Goal: Task Accomplishment & Management: Manage account settings

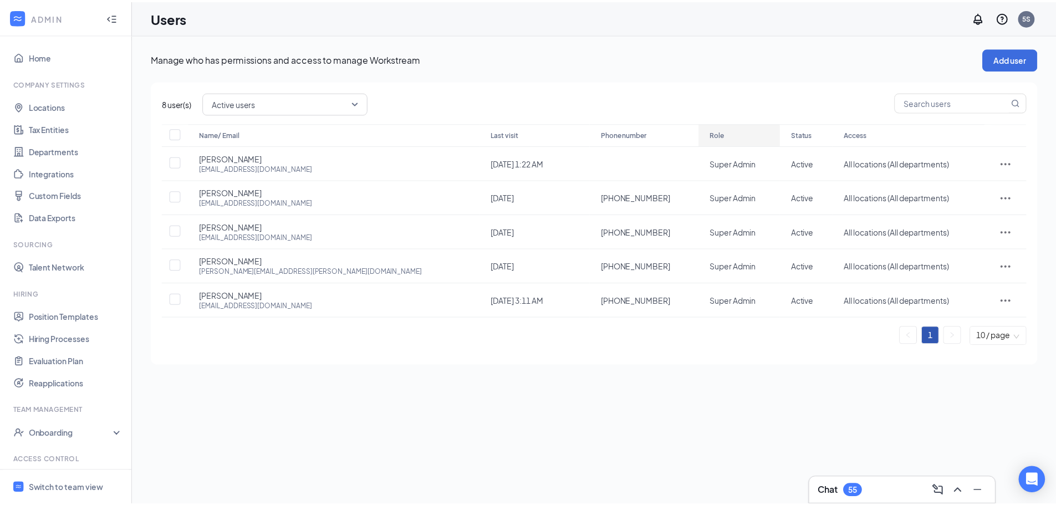
scroll to position [50, 0]
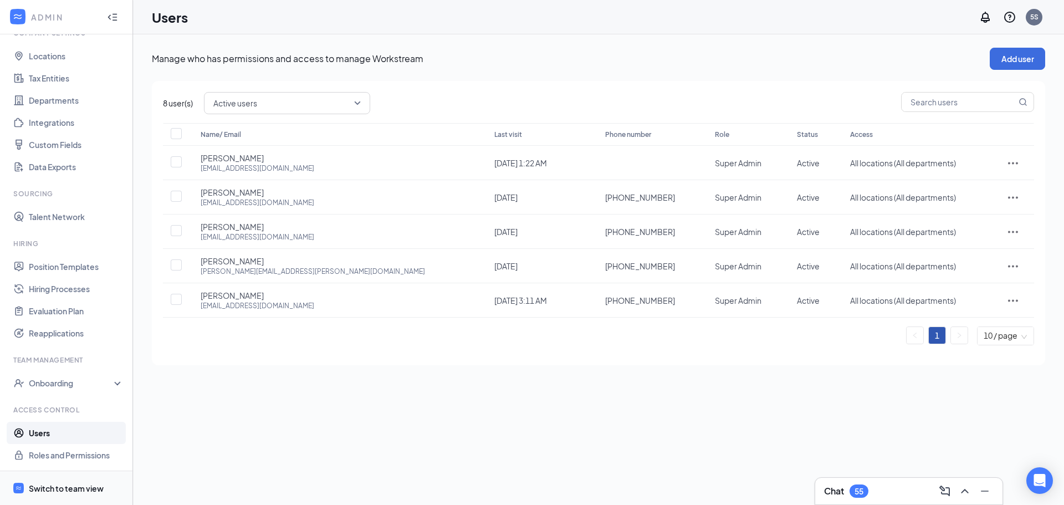
click at [24, 487] on div at bounding box center [18, 488] width 13 height 13
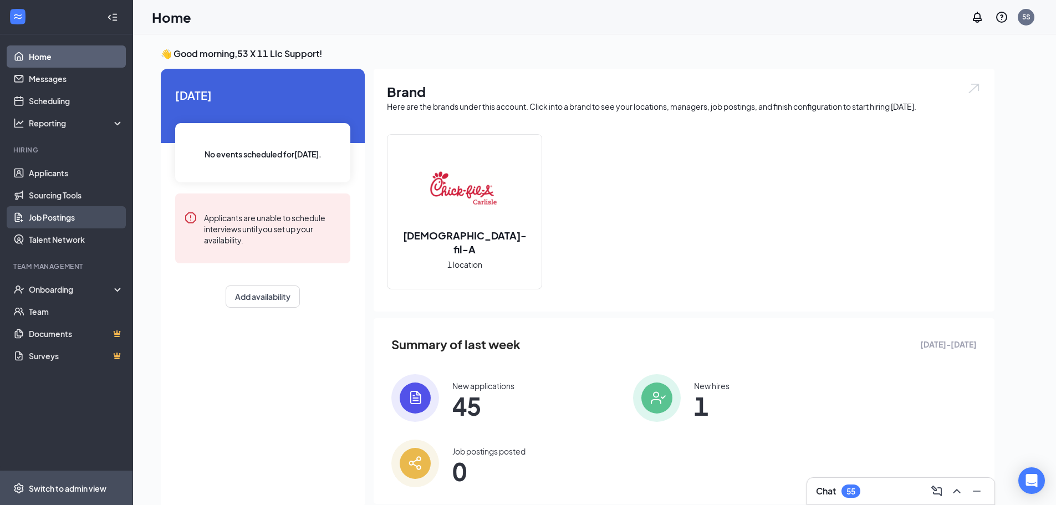
click at [72, 217] on link "Job Postings" at bounding box center [76, 217] width 95 height 22
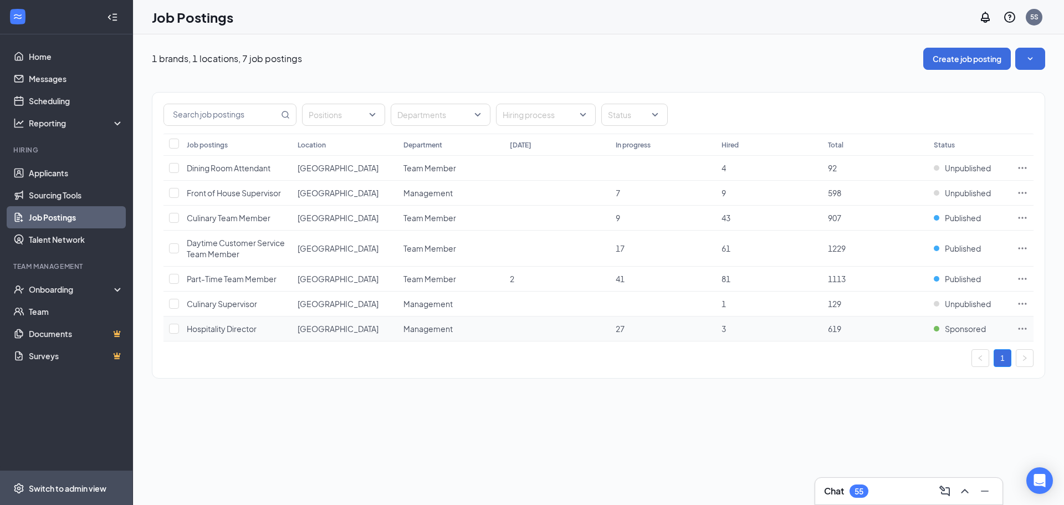
click at [228, 337] on td "Hospitality Director" at bounding box center [236, 329] width 111 height 25
click at [213, 330] on span "Hospitality Director" at bounding box center [222, 329] width 70 height 10
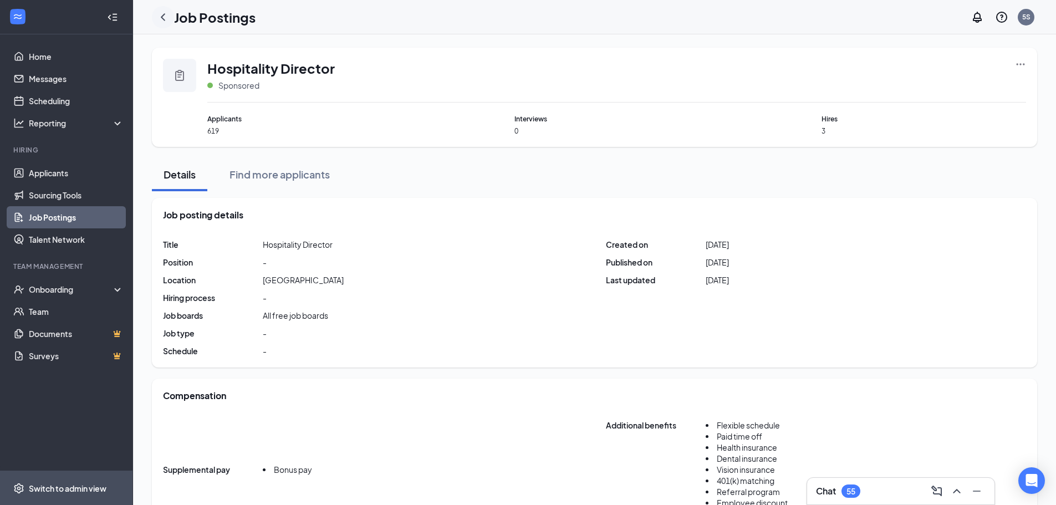
click at [161, 11] on icon "ChevronLeft" at bounding box center [162, 17] width 13 height 13
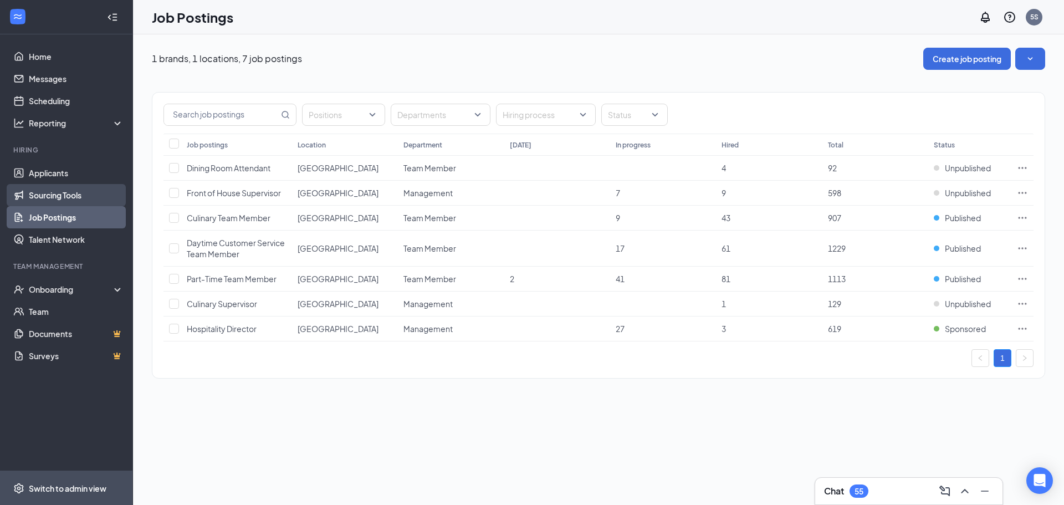
click at [53, 190] on link "Sourcing Tools" at bounding box center [76, 195] width 95 height 22
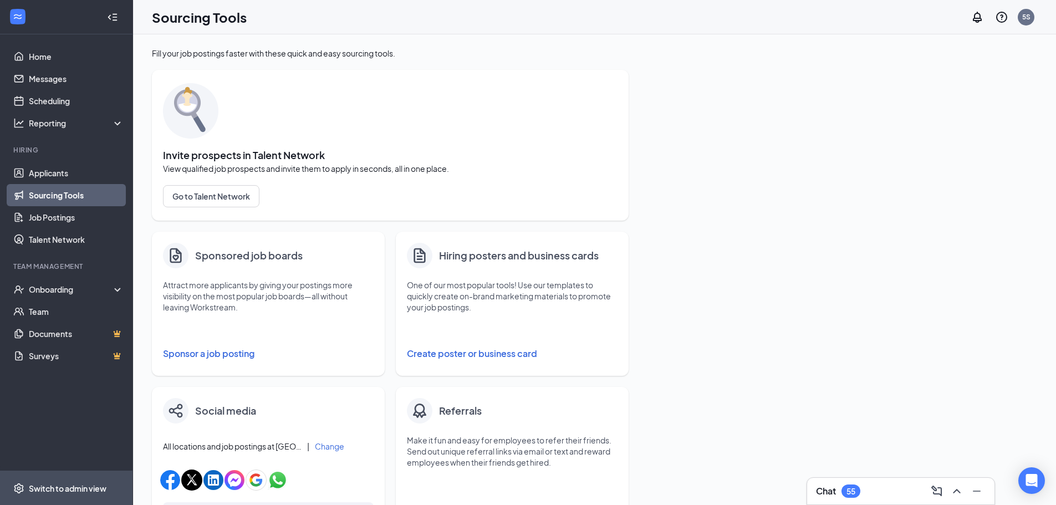
click at [238, 351] on button "Sponsor a job posting" at bounding box center [268, 354] width 211 height 22
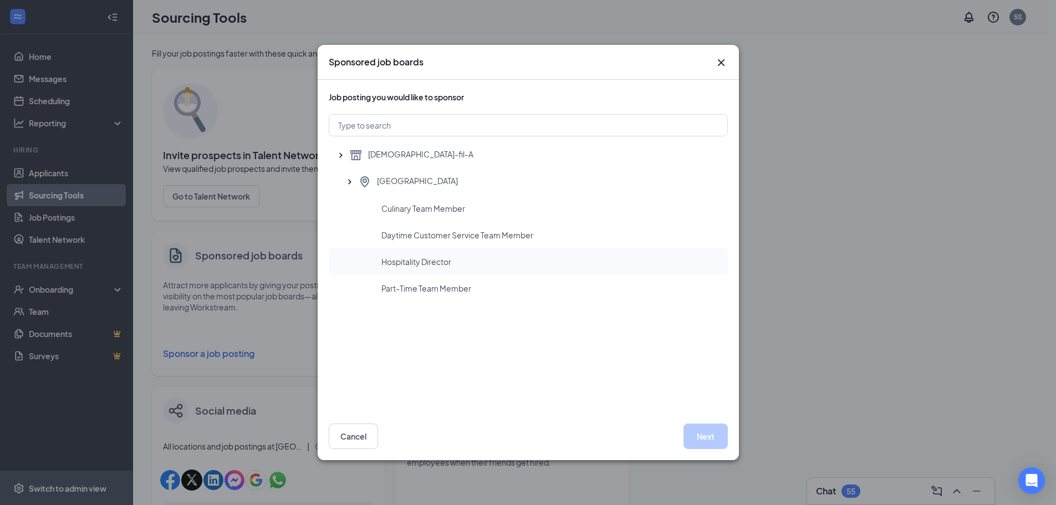
click at [449, 263] on span "Hospitality Director" at bounding box center [416, 261] width 70 height 11
click at [723, 61] on icon "Cross" at bounding box center [721, 62] width 13 height 13
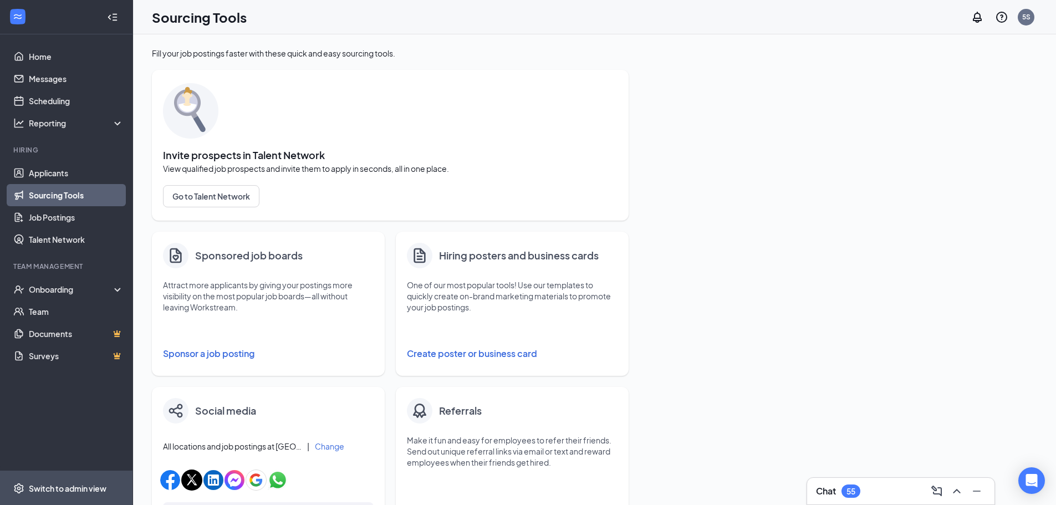
click at [238, 355] on button "Sponsor a job posting" at bounding box center [268, 354] width 211 height 22
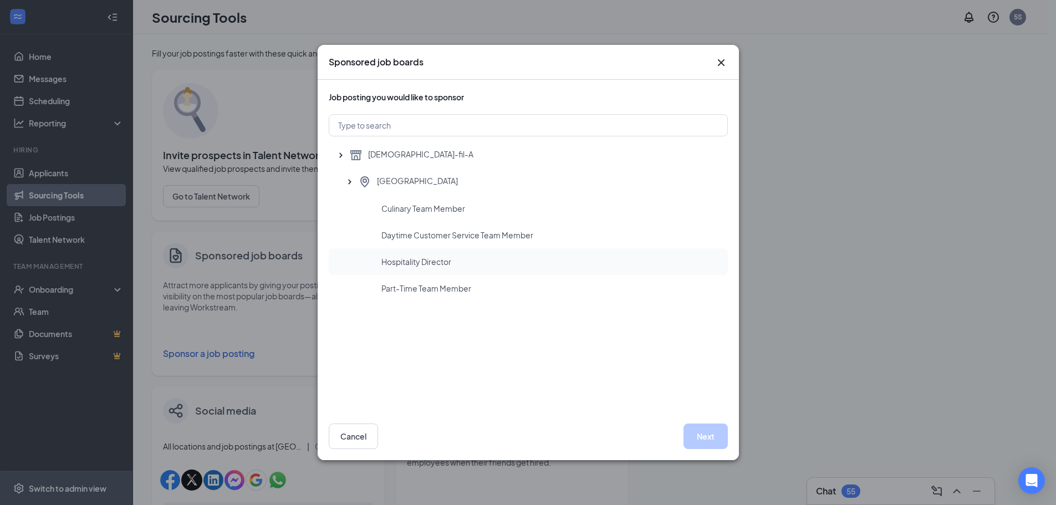
click at [429, 261] on span "Hospitality Director" at bounding box center [416, 261] width 70 height 11
click at [723, 61] on icon "Cross" at bounding box center [721, 62] width 13 height 13
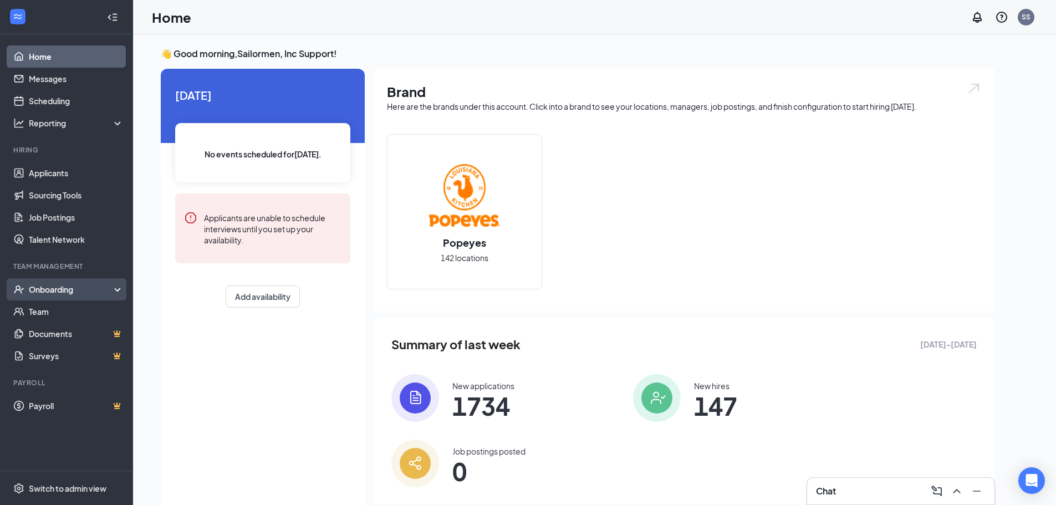
click at [63, 291] on div "Onboarding" at bounding box center [71, 289] width 85 height 11
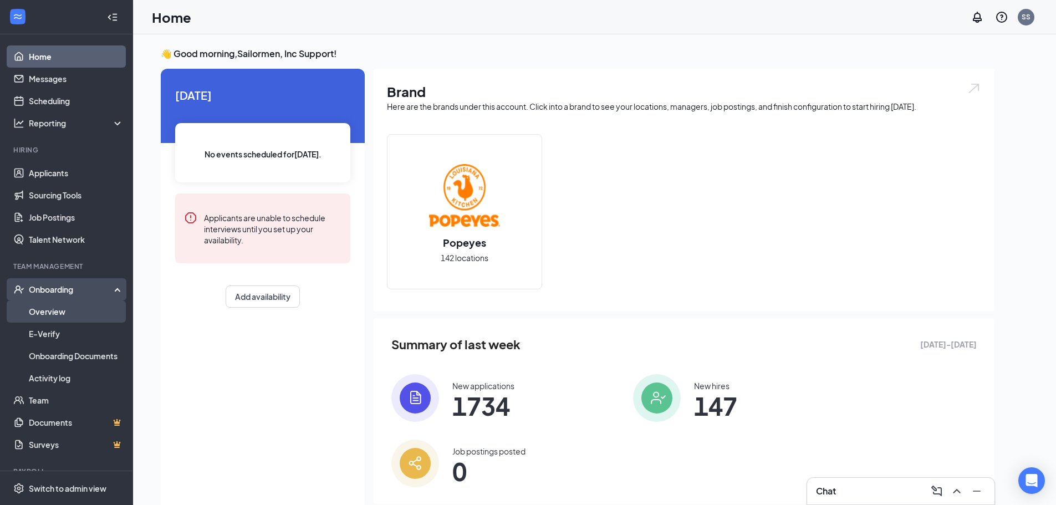
click at [49, 315] on link "Overview" at bounding box center [76, 311] width 95 height 22
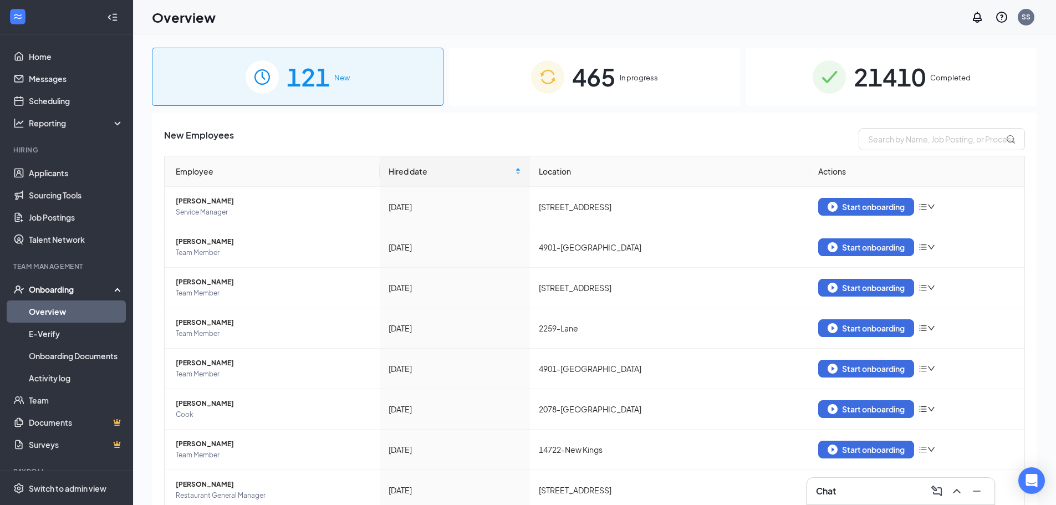
click at [863, 78] on span "21410" at bounding box center [890, 77] width 72 height 38
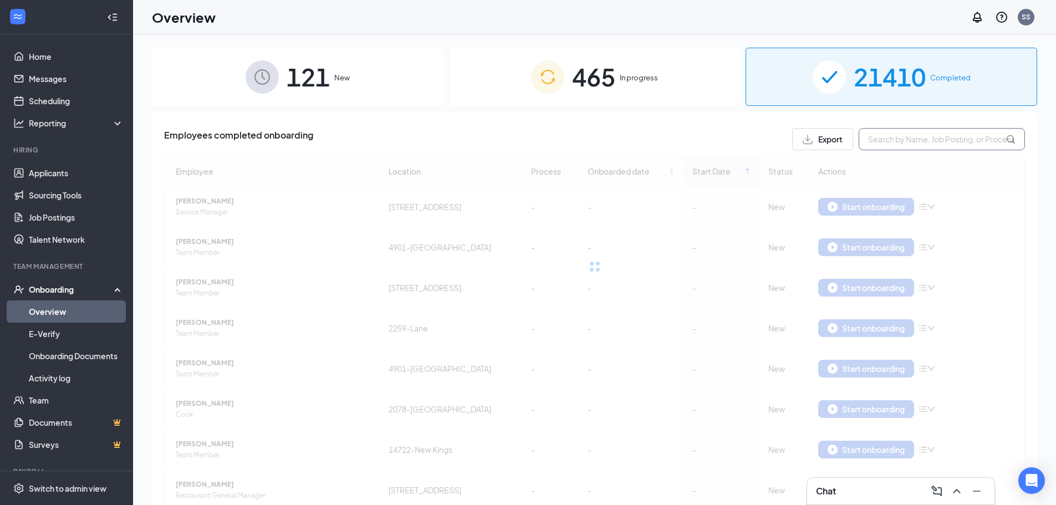
click at [888, 136] on input "text" at bounding box center [942, 139] width 166 height 22
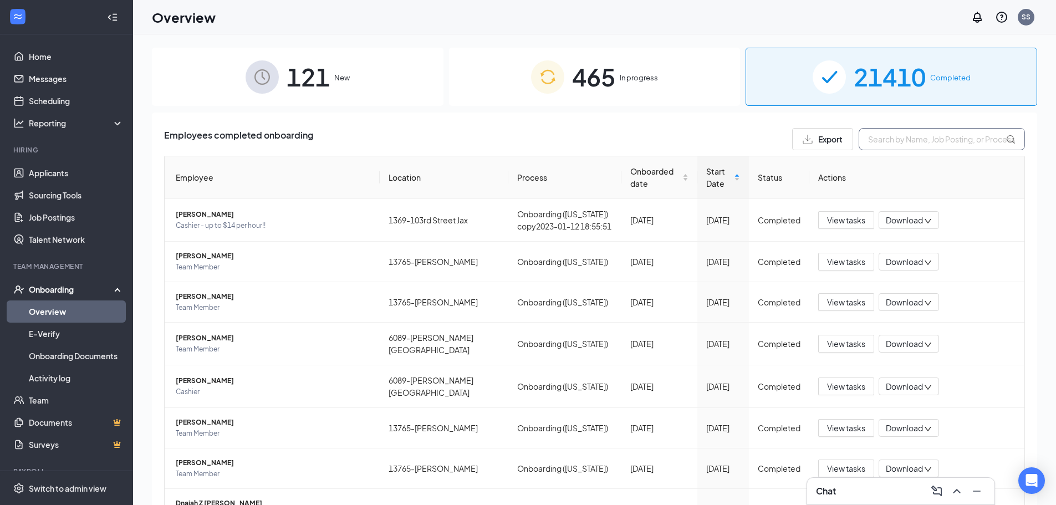
click at [891, 139] on input "text" at bounding box center [942, 139] width 166 height 22
paste input "dookie"
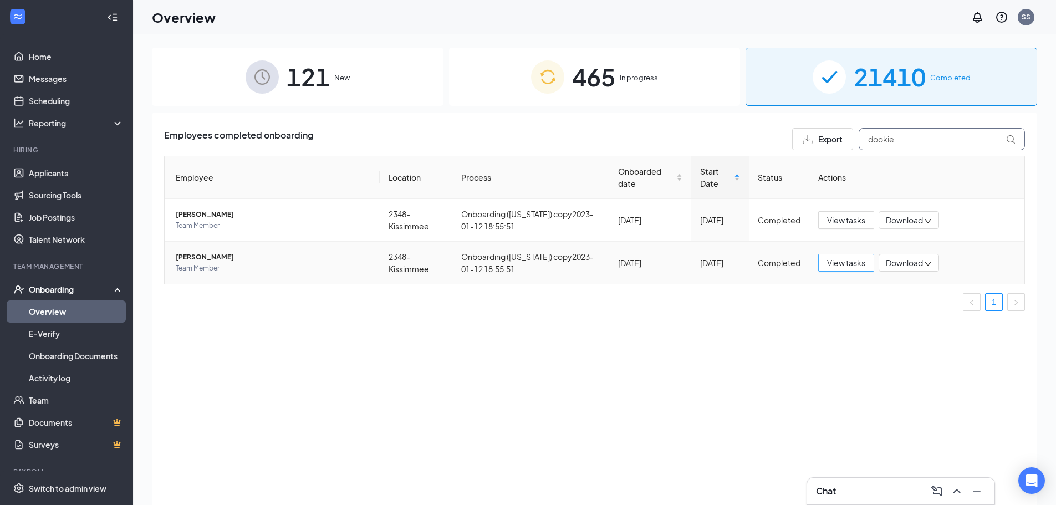
type input "dookie"
click at [854, 262] on span "View tasks" at bounding box center [846, 263] width 38 height 12
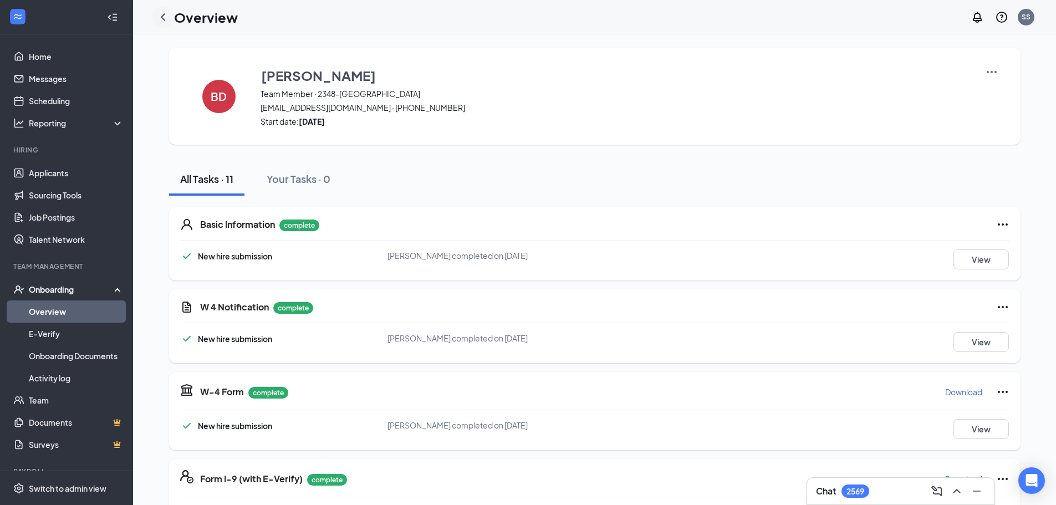
click at [159, 17] on icon "ChevronLeft" at bounding box center [162, 17] width 13 height 13
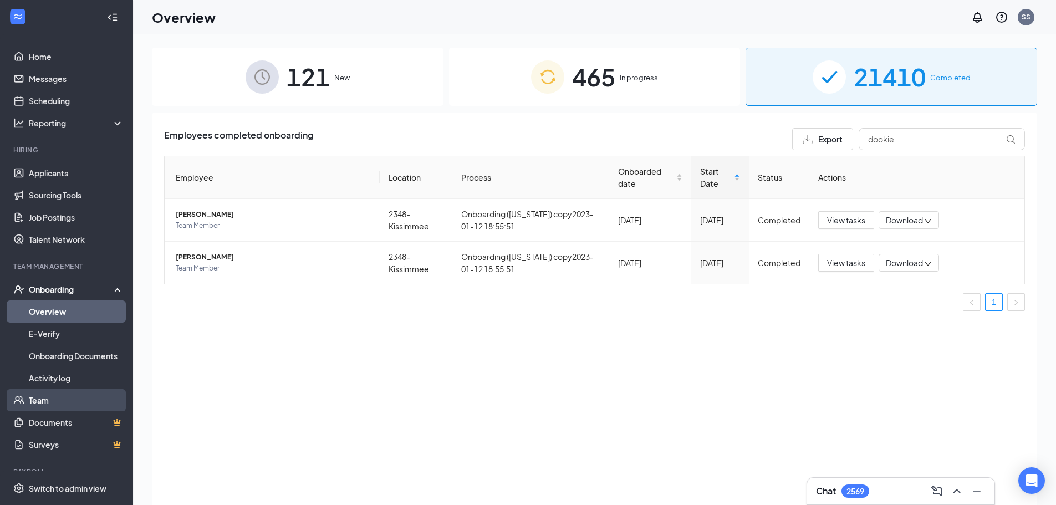
click at [55, 402] on link "Team" at bounding box center [76, 400] width 95 height 22
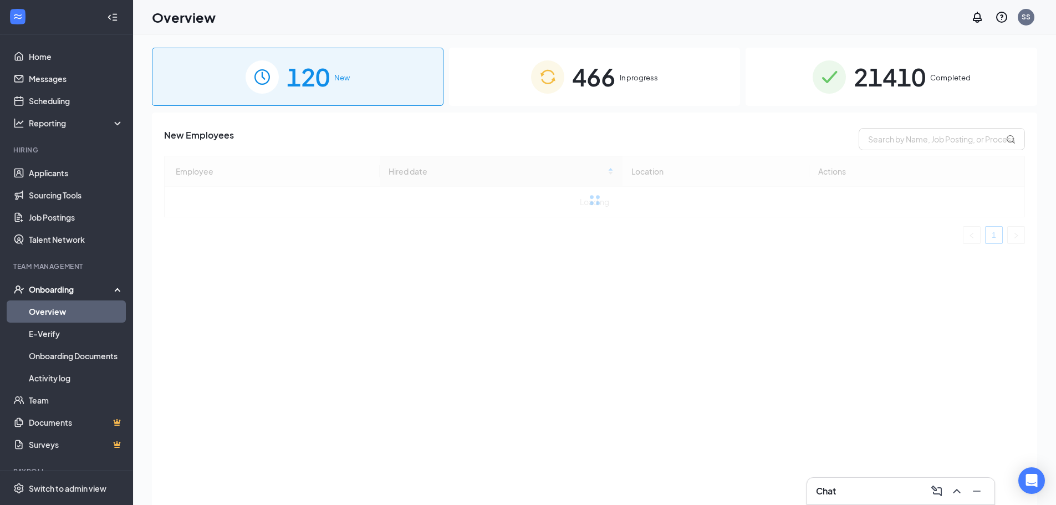
click at [894, 88] on span "21410" at bounding box center [890, 77] width 72 height 38
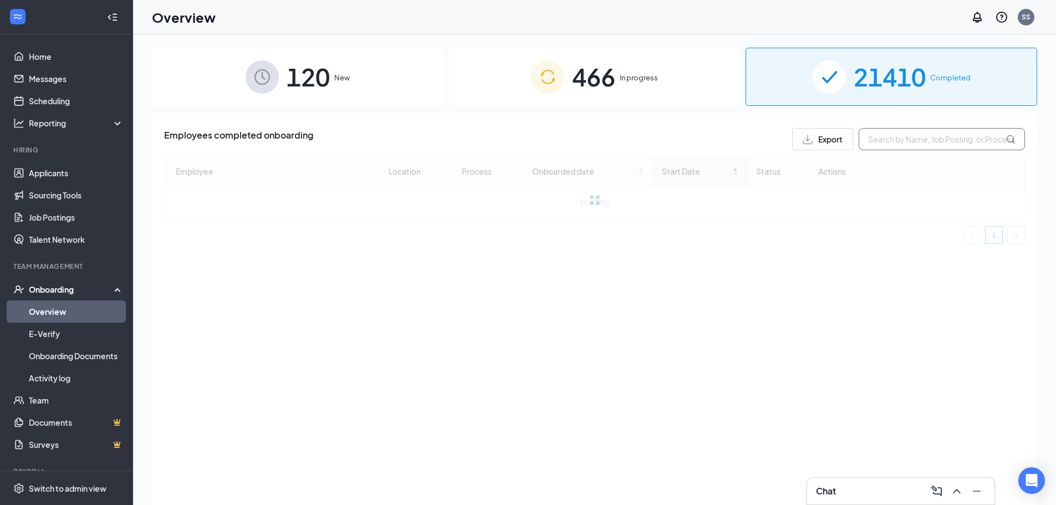
click at [907, 135] on input "text" at bounding box center [942, 139] width 166 height 22
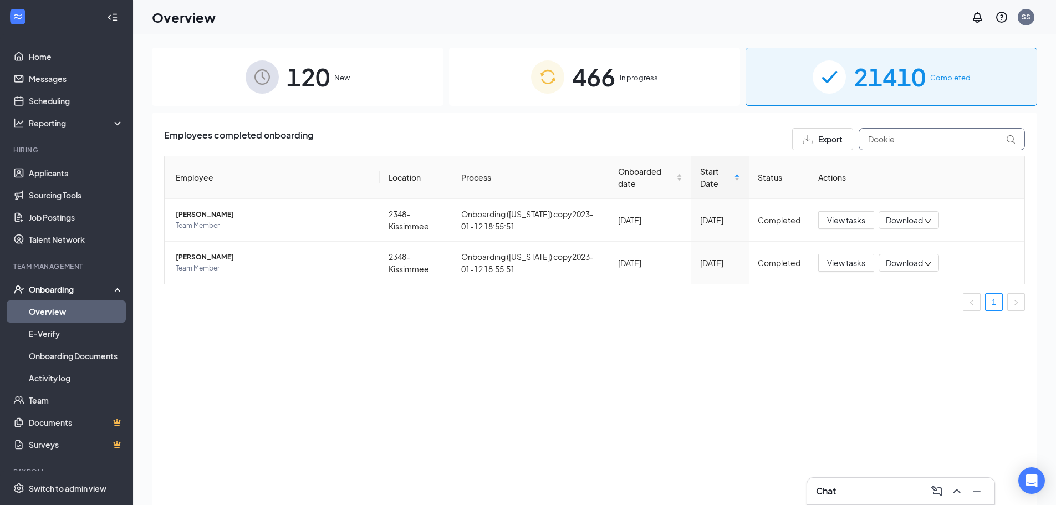
type input "Dookie"
